Goal: Find specific page/section: Find specific page/section

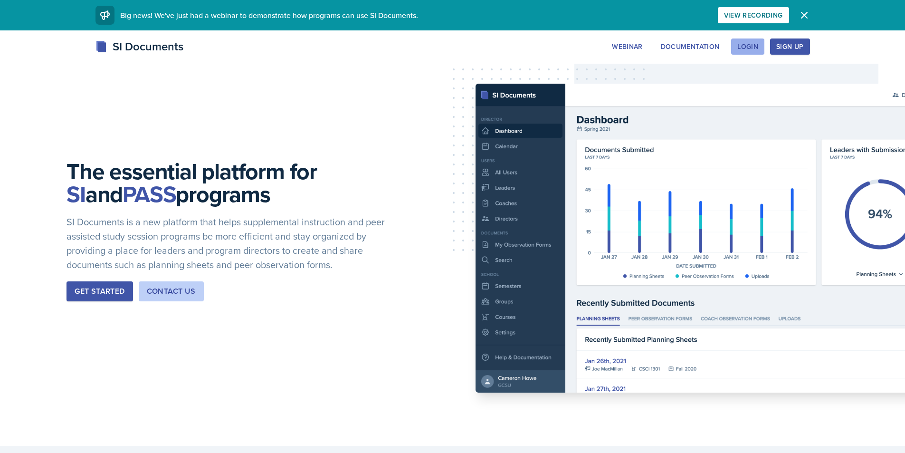
click at [751, 50] on button "Login" at bounding box center [747, 46] width 33 height 16
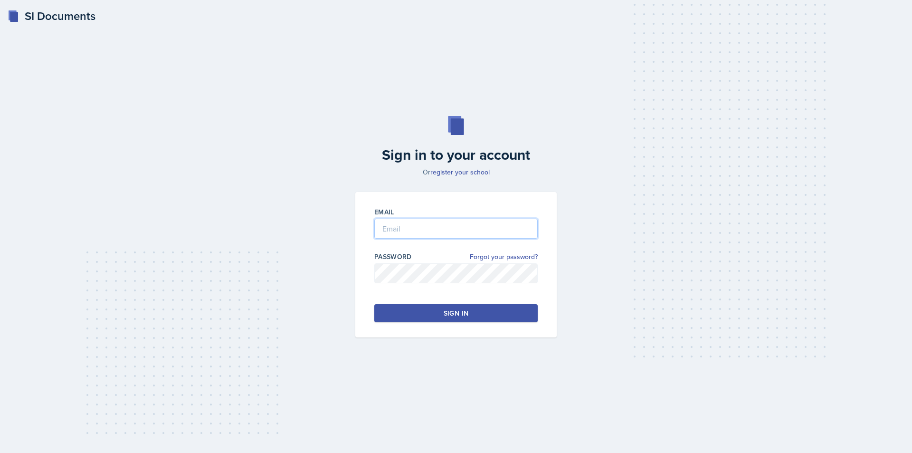
click at [410, 230] on input "email" at bounding box center [455, 229] width 163 height 20
type input "knm0008@uah.edu"
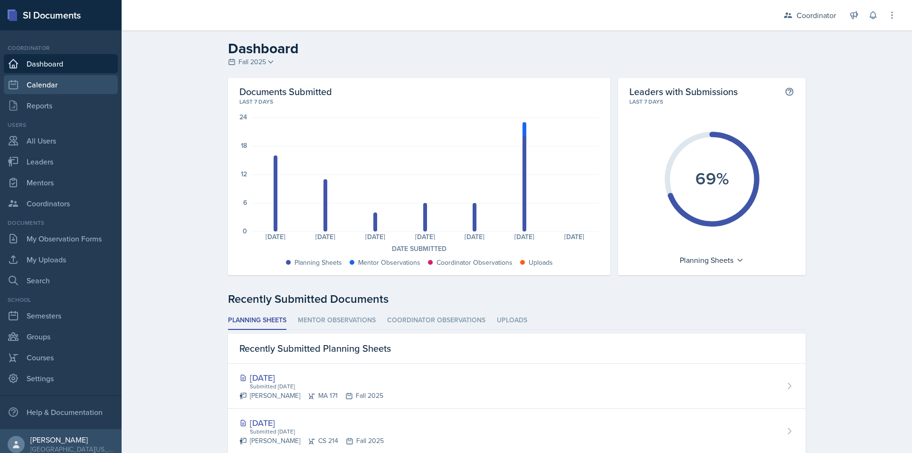
click at [52, 79] on link "Calendar" at bounding box center [61, 84] width 114 height 19
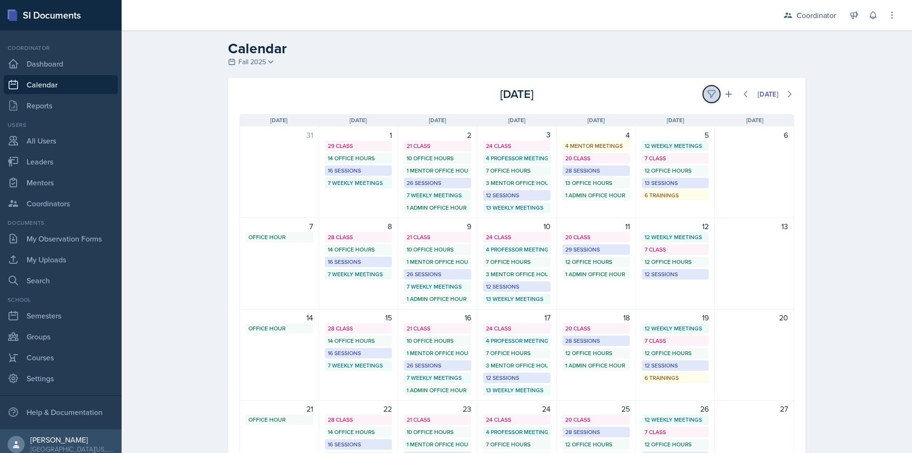
click at [708, 94] on icon at bounding box center [711, 94] width 7 height 7
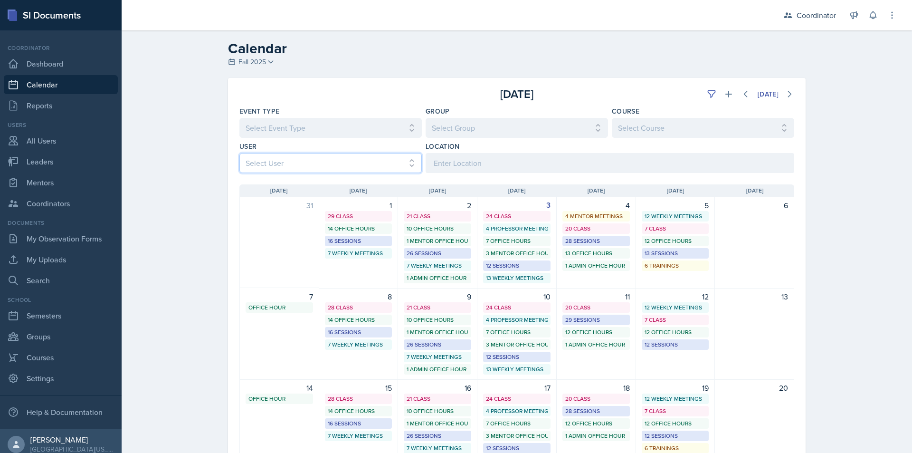
click at [363, 161] on select "Select User All Adam McDougal Aley Perez Anna McGill Bella Clifton Bram O'Neil …" at bounding box center [331, 163] width 182 height 20
select select "534eb603-9bb9-48b2-8101-ad6bf05d70e0"
click at [240, 153] on select "Select User All Adam McDougal Aley Perez Anna McGill Bella Clifton Bram O'Neil …" at bounding box center [331, 163] width 182 height 20
